Goal: Transaction & Acquisition: Obtain resource

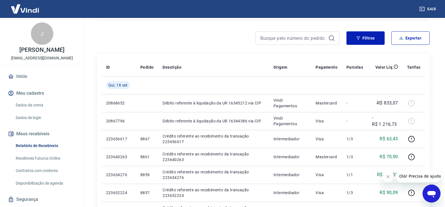
scroll to position [28, 0]
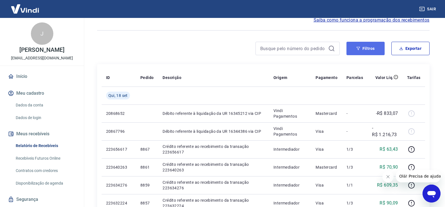
click at [368, 48] on button "Filtros" at bounding box center [365, 48] width 38 height 13
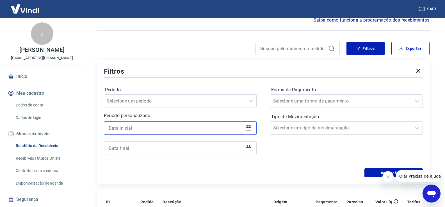
click at [130, 128] on input at bounding box center [176, 128] width 134 height 8
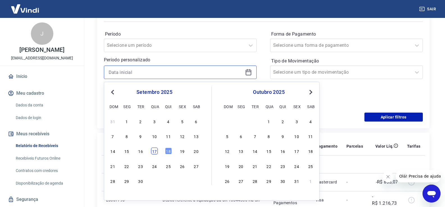
scroll to position [84, 0]
click at [167, 152] on div "18" at bounding box center [168, 151] width 7 height 7
type input "[DATE]"
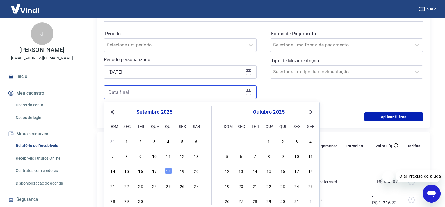
click at [131, 93] on input at bounding box center [176, 92] width 134 height 8
click at [170, 172] on div "18" at bounding box center [168, 171] width 7 height 7
type input "[DATE]"
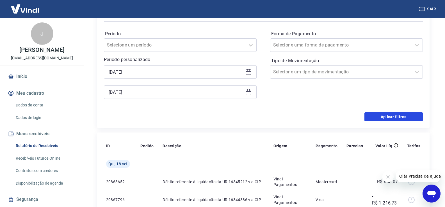
click at [401, 116] on button "Aplicar filtros" at bounding box center [393, 117] width 58 height 9
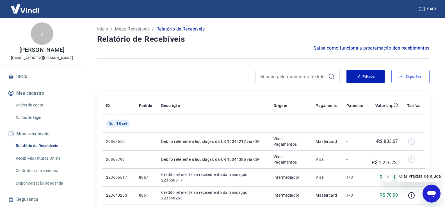
click at [413, 76] on button "Exportar" at bounding box center [410, 76] width 38 height 13
type input "[DATE]"
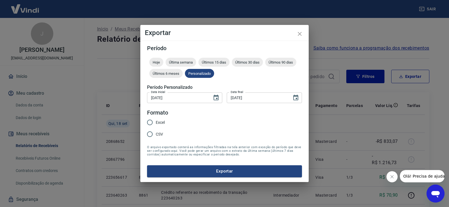
click at [158, 123] on span "Excel" at bounding box center [160, 123] width 9 height 6
click at [156, 123] on input "Excel" at bounding box center [150, 123] width 12 height 12
radio input "true"
click at [225, 170] on button "Exportar" at bounding box center [224, 172] width 155 height 12
